Goal: Task Accomplishment & Management: Manage account settings

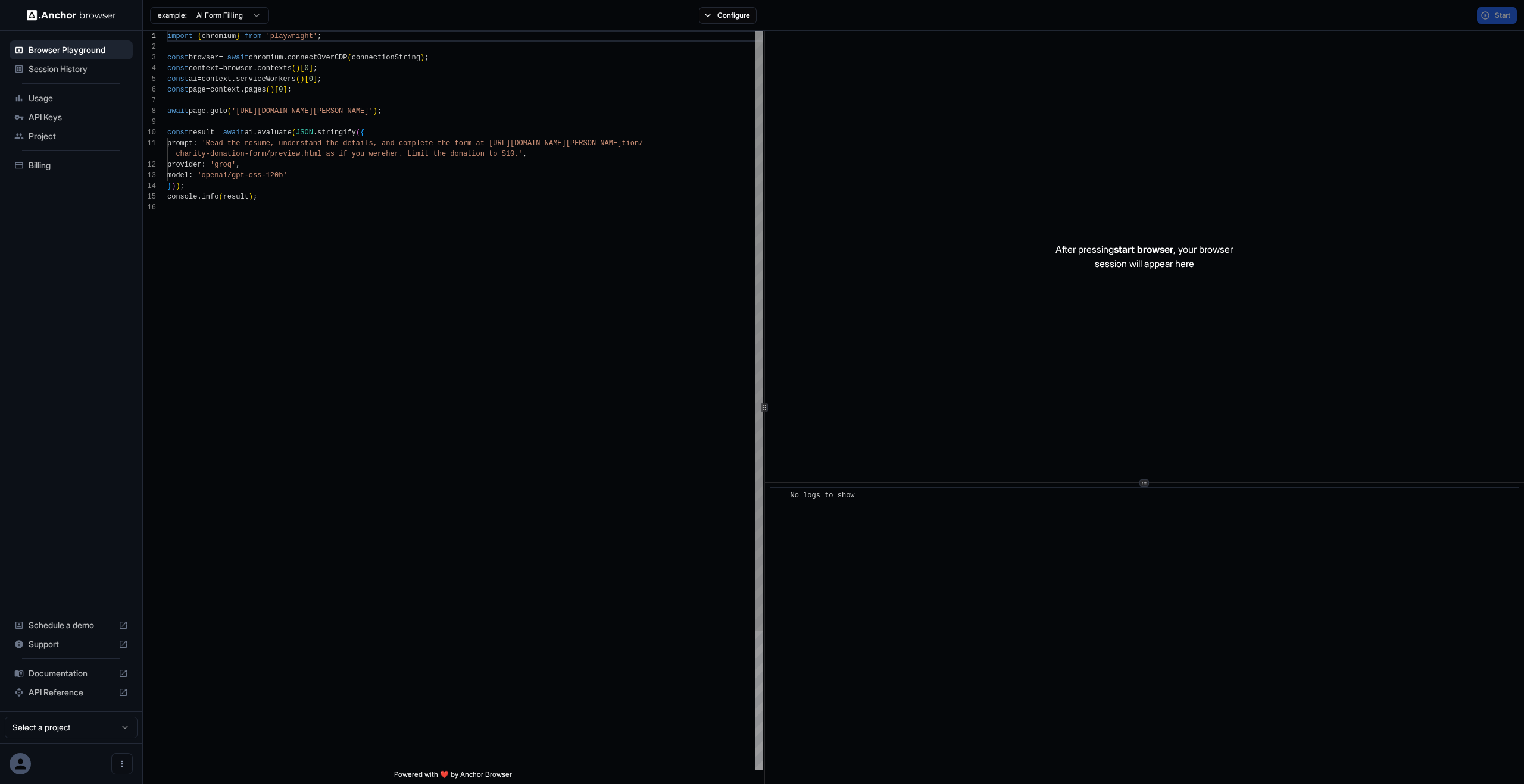
scroll to position [107, 0]
click at [53, 171] on div "Billing" at bounding box center [71, 165] width 124 height 19
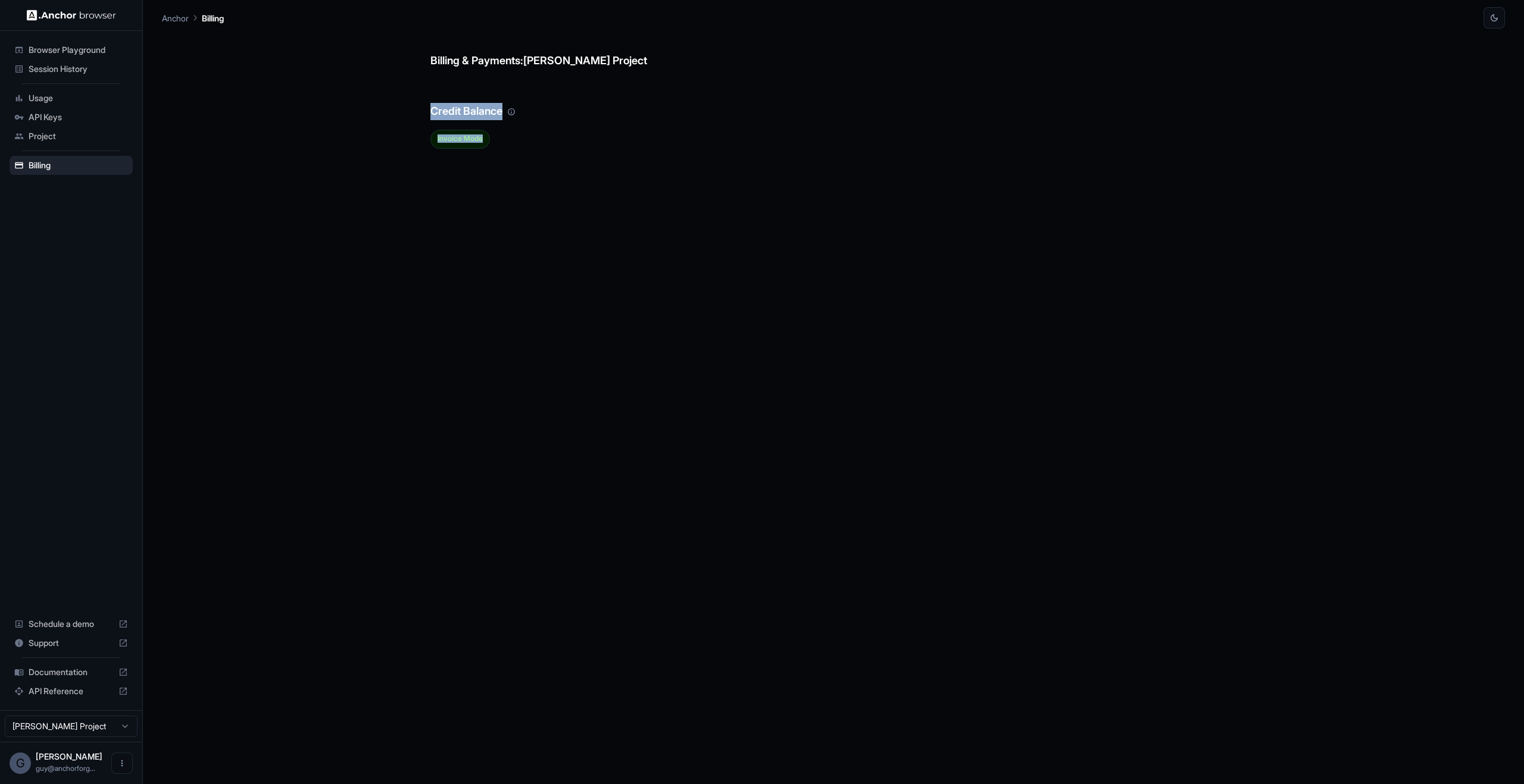
drag, startPoint x: 380, startPoint y: 123, endPoint x: 1060, endPoint y: 518, distance: 786.4
click at [1098, 517] on div "Billing & Payments: [PERSON_NAME] Project Credit Balance Invoice Mode" at bounding box center [833, 406] width 1343 height 756
